Goal: Task Accomplishment & Management: Complete application form

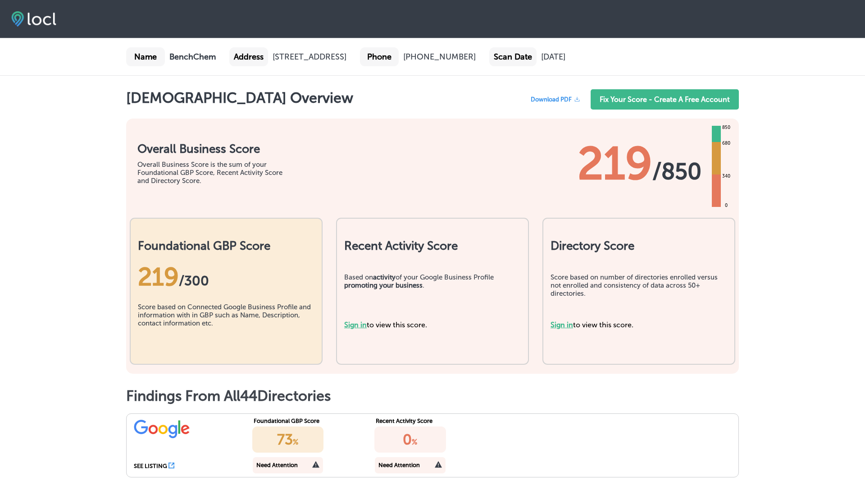
click at [556, 325] on link "Sign in" at bounding box center [562, 325] width 23 height 9
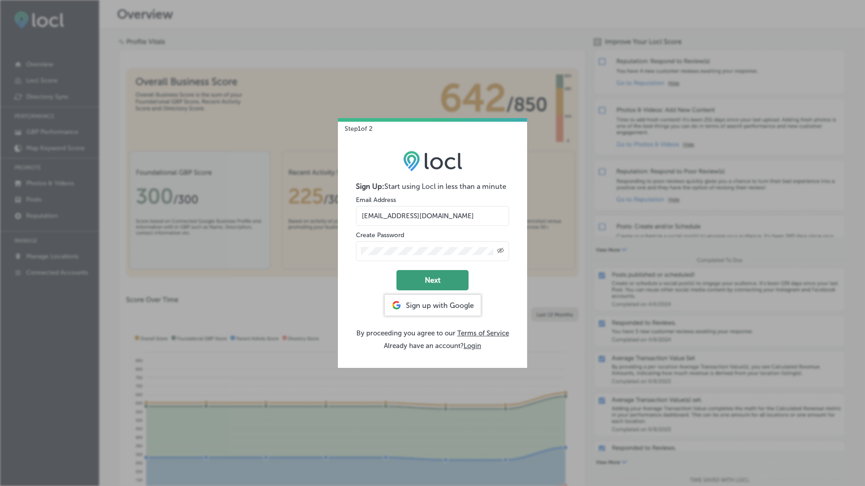
click at [428, 283] on button "Next" at bounding box center [433, 280] width 72 height 20
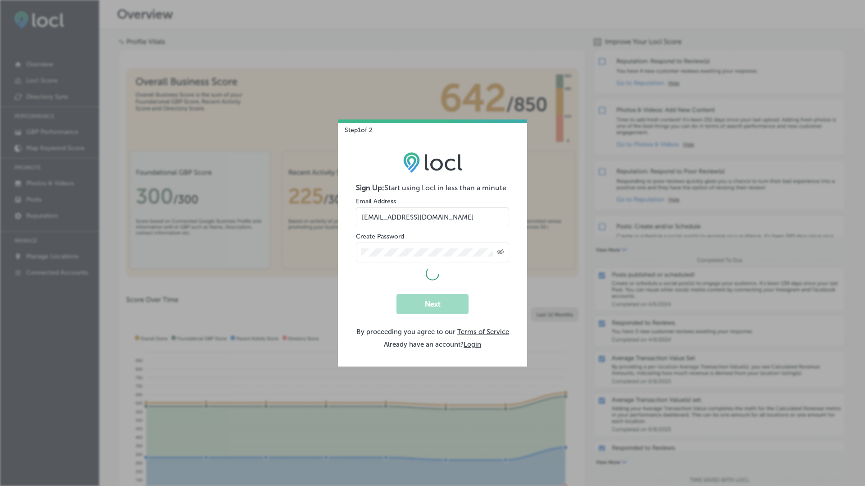
select select "US"
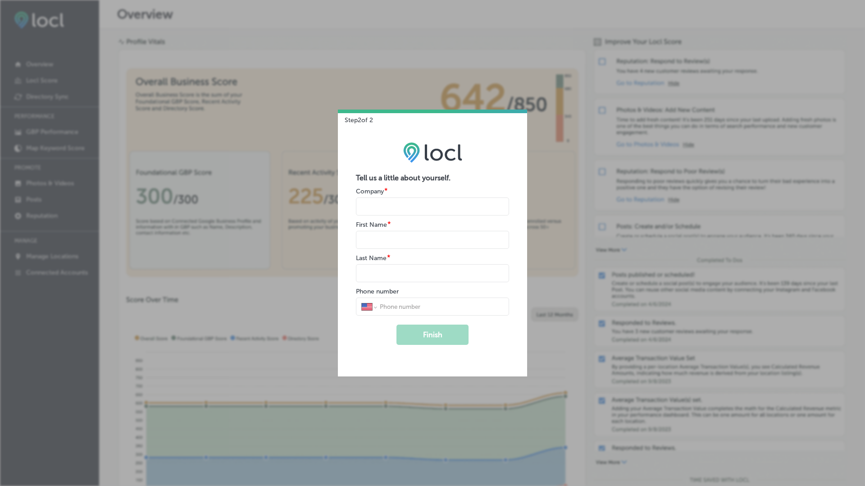
click at [380, 207] on input "name" at bounding box center [432, 206] width 153 height 18
type input "V"
type input "G"
click at [397, 325] on button "Finish" at bounding box center [433, 335] width 72 height 20
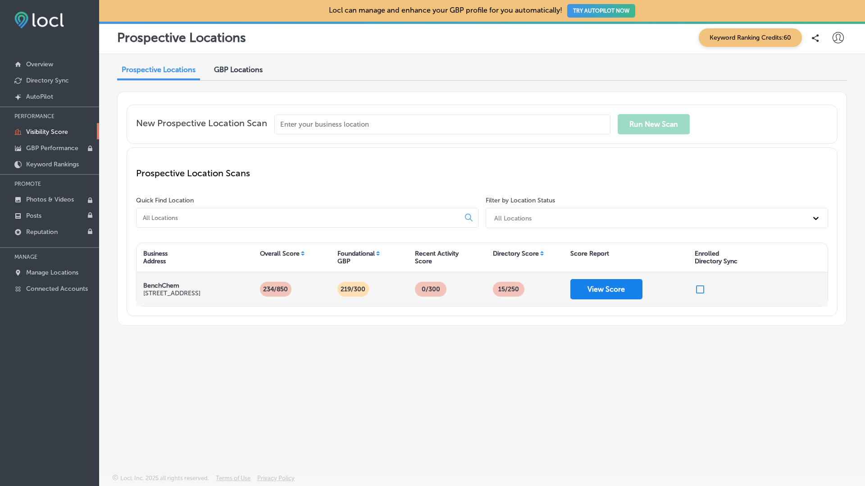
click at [606, 284] on button "View Score" at bounding box center [607, 289] width 72 height 20
